Goal: Find contact information: Find contact information

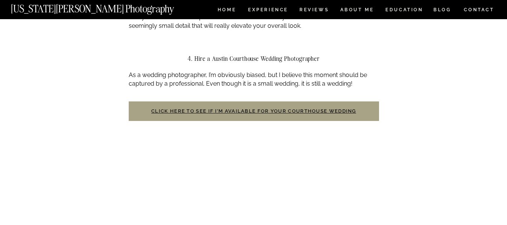
scroll to position [764, 0]
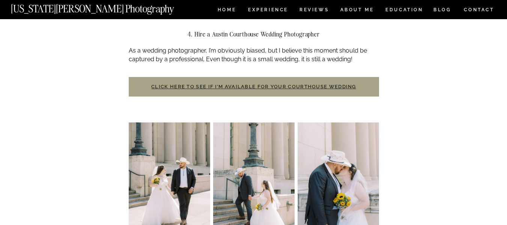
click at [263, 84] on link "Click here to see if I’m available for your courthouse wedding" at bounding box center [253, 87] width 205 height 6
